Goal: Task Accomplishment & Management: Use online tool/utility

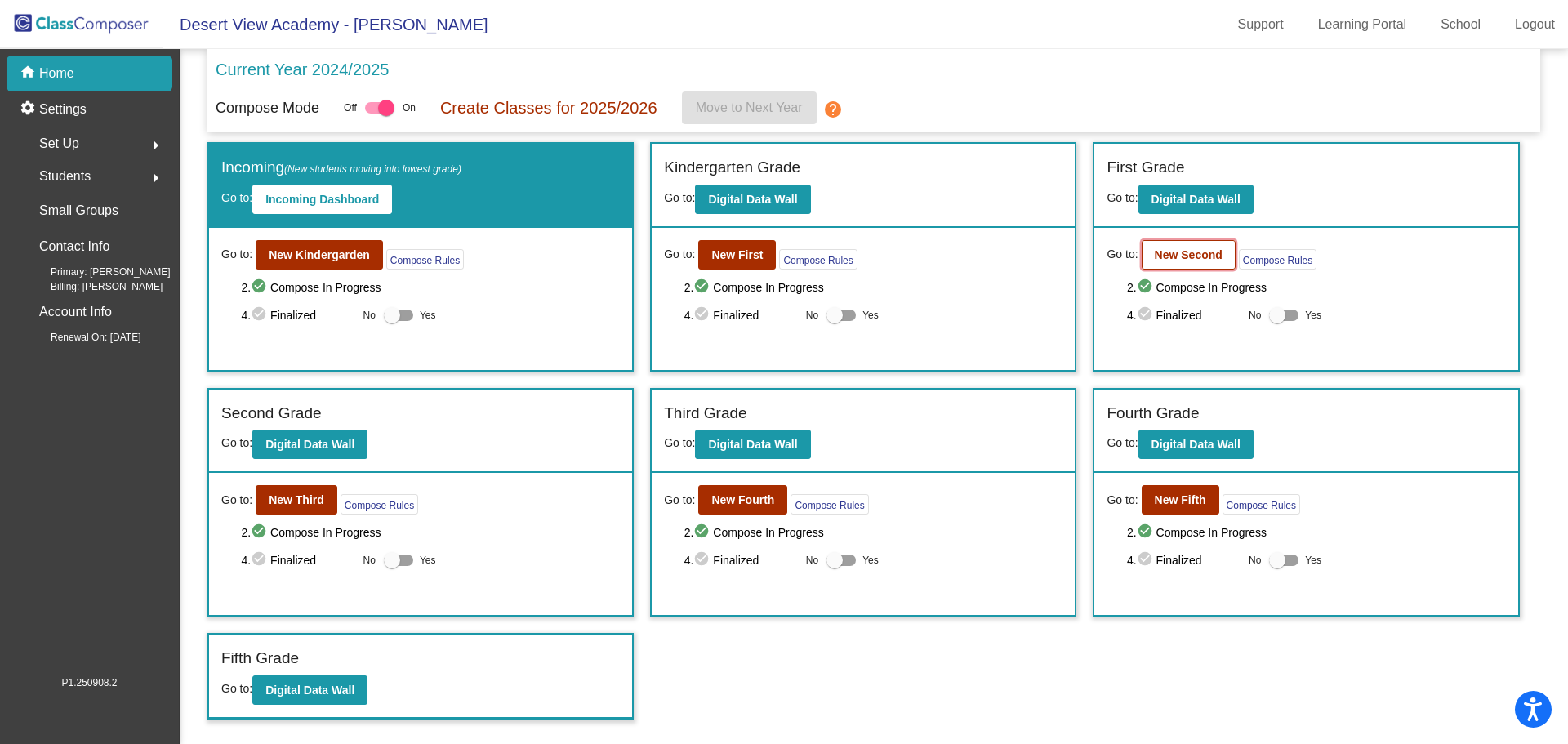
click at [1183, 255] on b "New Second" at bounding box center [1189, 254] width 68 height 13
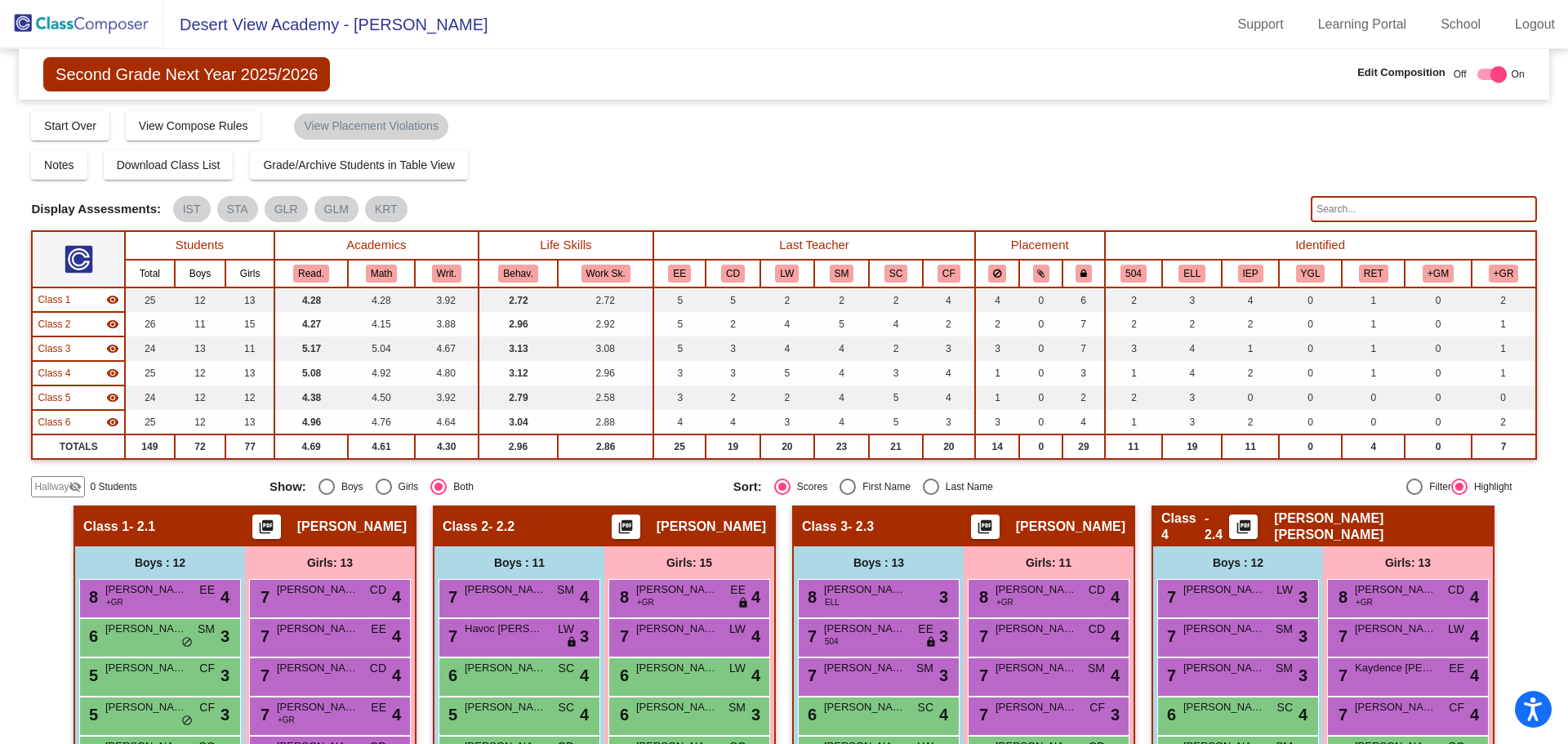
click at [122, 29] on img at bounding box center [82, 24] width 164 height 48
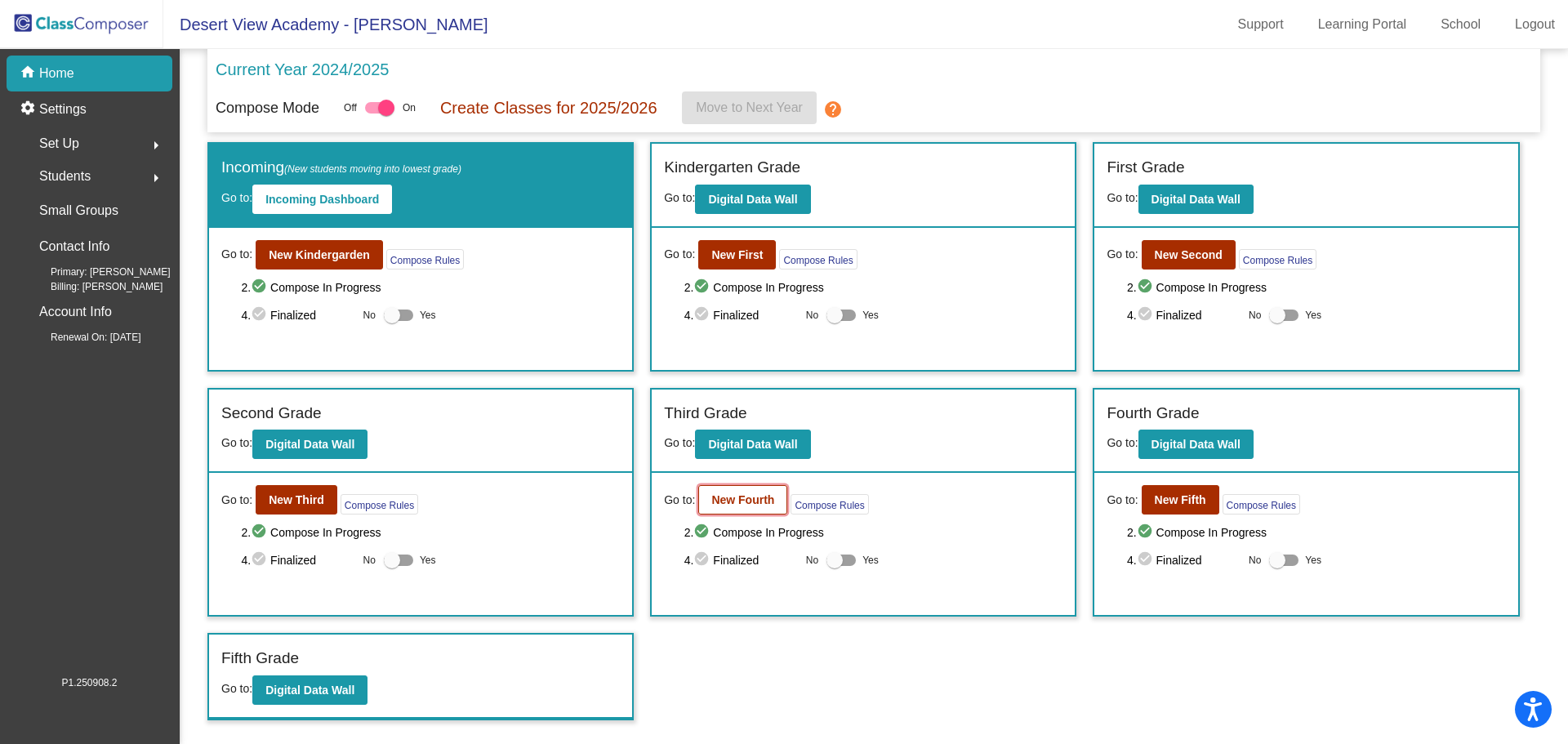
click at [771, 504] on b "New Fourth" at bounding box center [743, 499] width 63 height 13
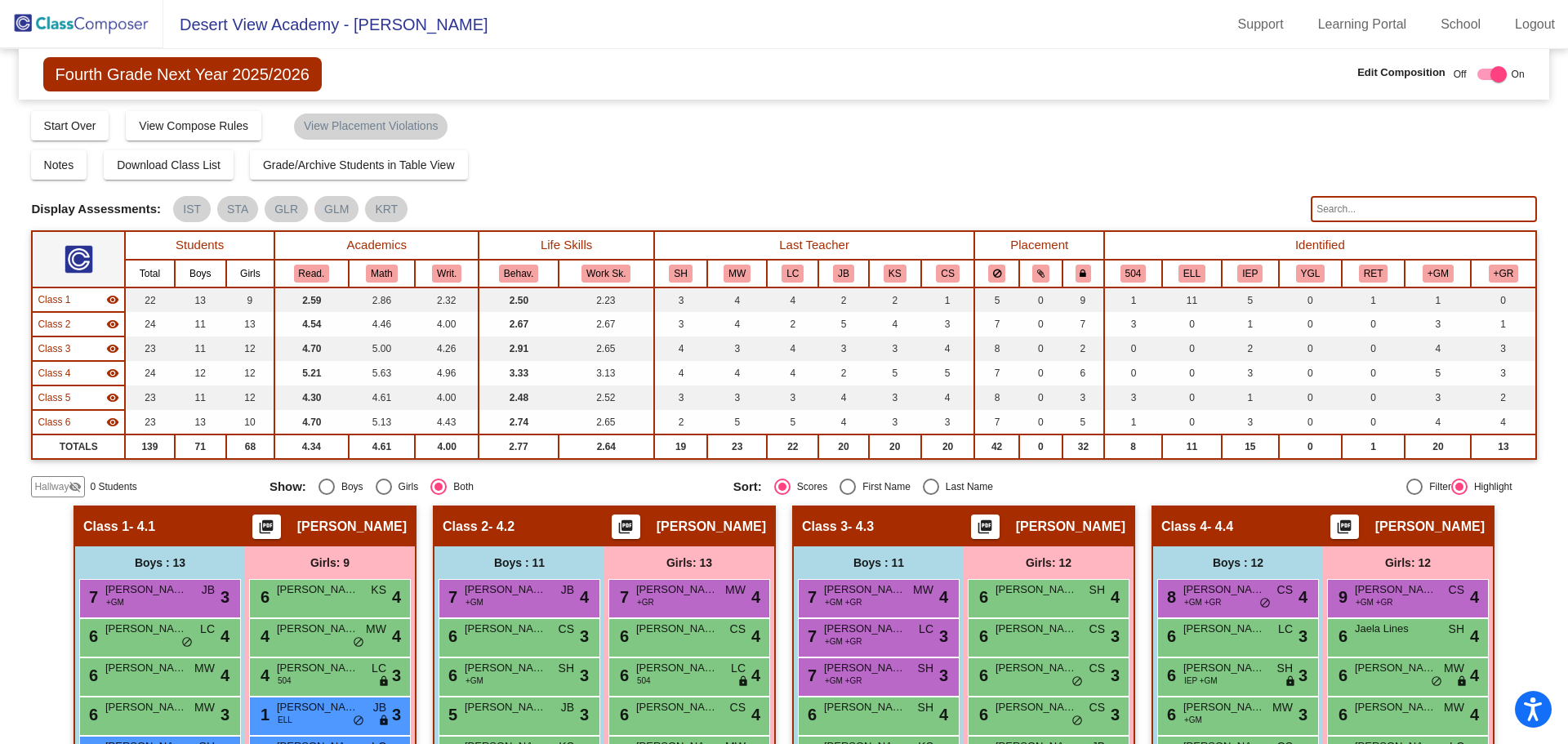
click at [80, 28] on img at bounding box center [82, 24] width 164 height 48
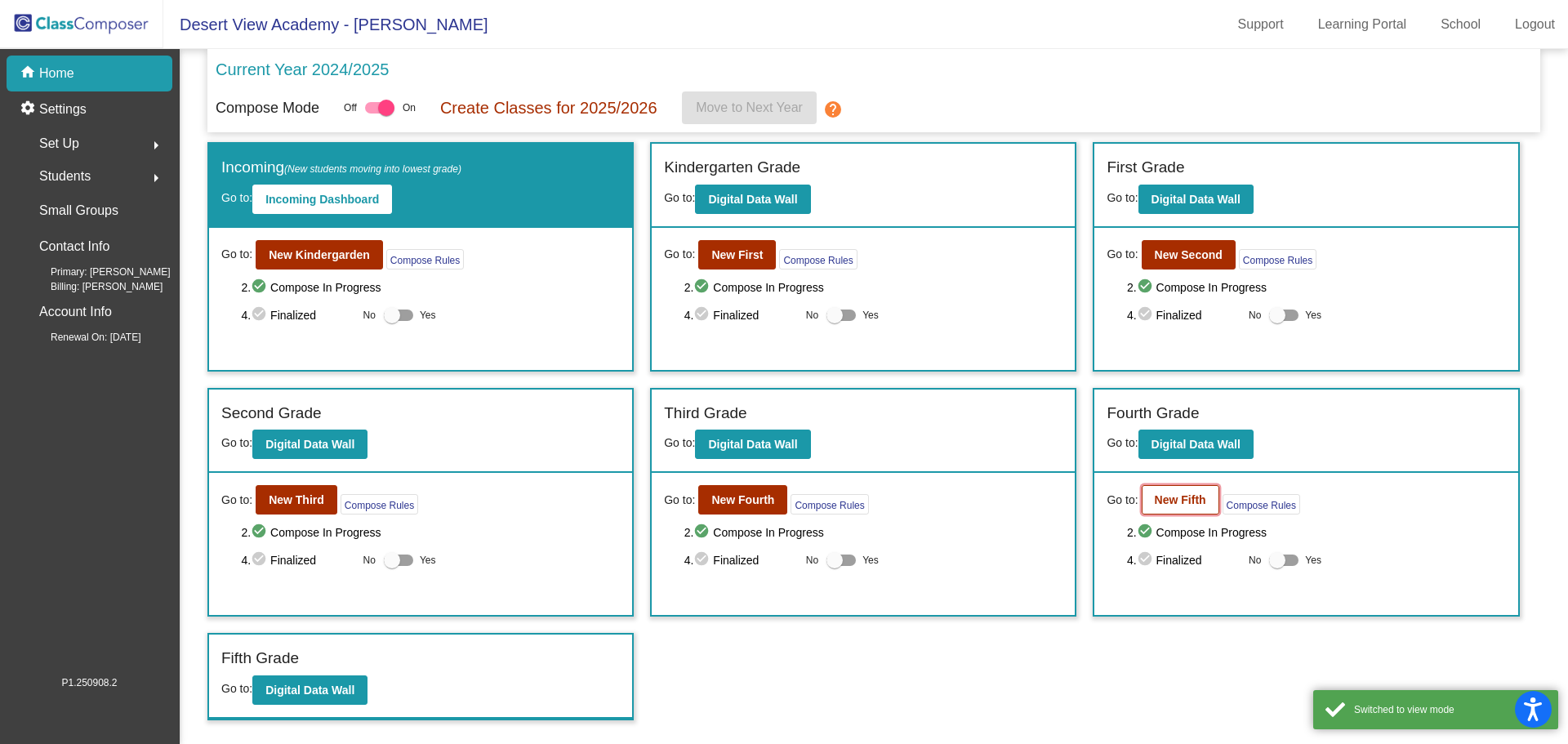
click at [1165, 500] on b "New Fifth" at bounding box center [1180, 499] width 51 height 13
